Goal: Task Accomplishment & Management: Use online tool/utility

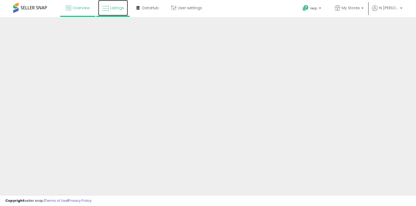
click at [121, 8] on span "Listings" at bounding box center [117, 7] width 14 height 5
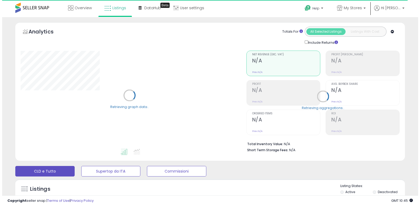
scroll to position [158, 0]
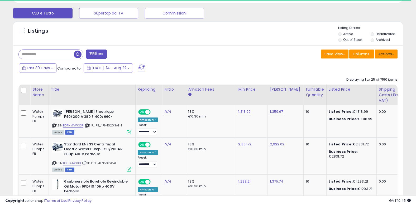
click at [381, 56] on button "Actions" at bounding box center [386, 54] width 23 height 9
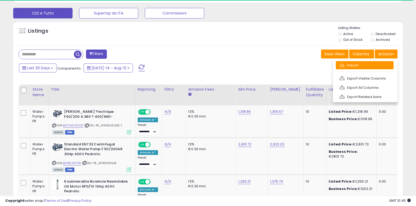
click at [358, 64] on link "Import" at bounding box center [365, 65] width 58 height 8
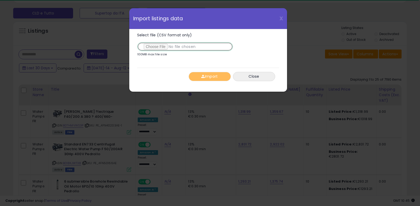
click at [158, 46] on input "Select file (CSV format only)" at bounding box center [185, 46] width 96 height 9
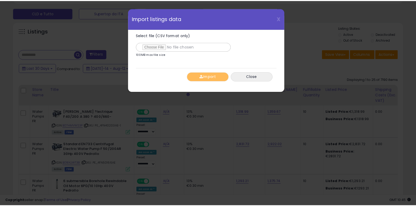
scroll to position [108, 228]
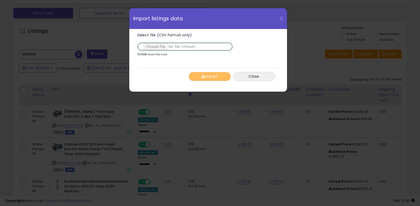
type input "**********"
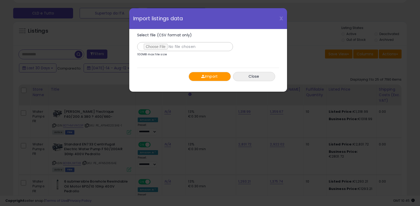
click at [210, 77] on button "Import" at bounding box center [210, 76] width 42 height 9
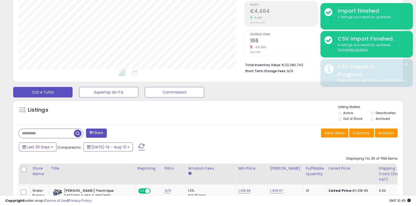
scroll to position [53, 0]
